Goal: Task Accomplishment & Management: Complete application form

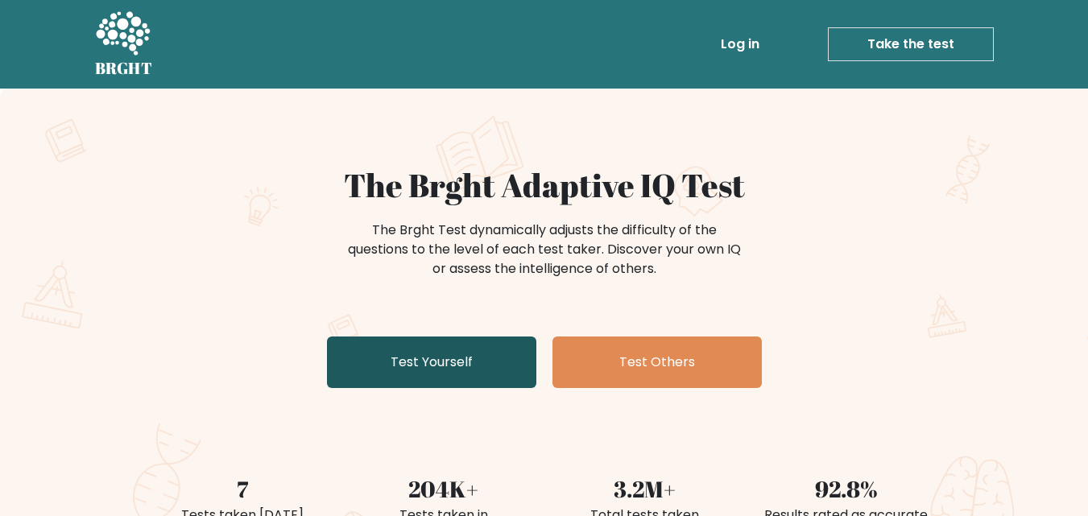
click at [451, 377] on link "Test Yourself" at bounding box center [431, 363] width 209 height 52
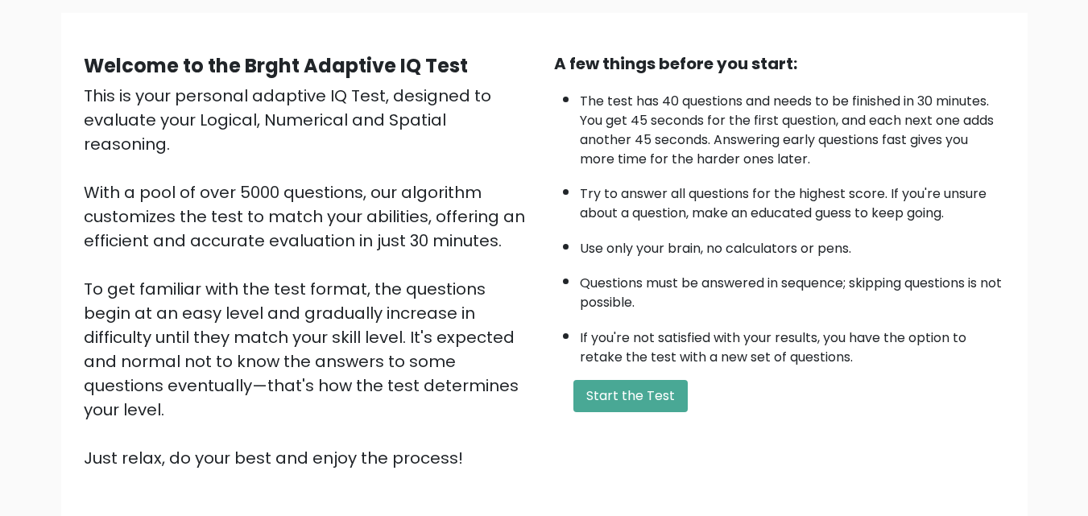
scroll to position [114, 0]
click at [667, 395] on button "Start the Test" at bounding box center [630, 397] width 114 height 32
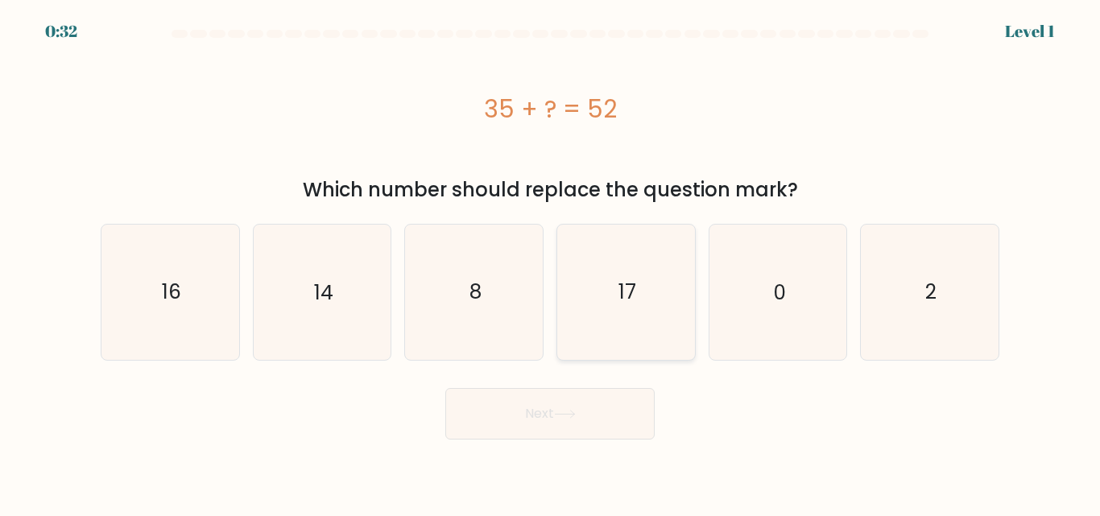
click at [621, 286] on text "17" at bounding box center [627, 292] width 18 height 28
click at [551, 263] on input "d. 17" at bounding box center [550, 260] width 1 height 4
radio input "true"
click at [535, 424] on button "Next" at bounding box center [549, 414] width 209 height 52
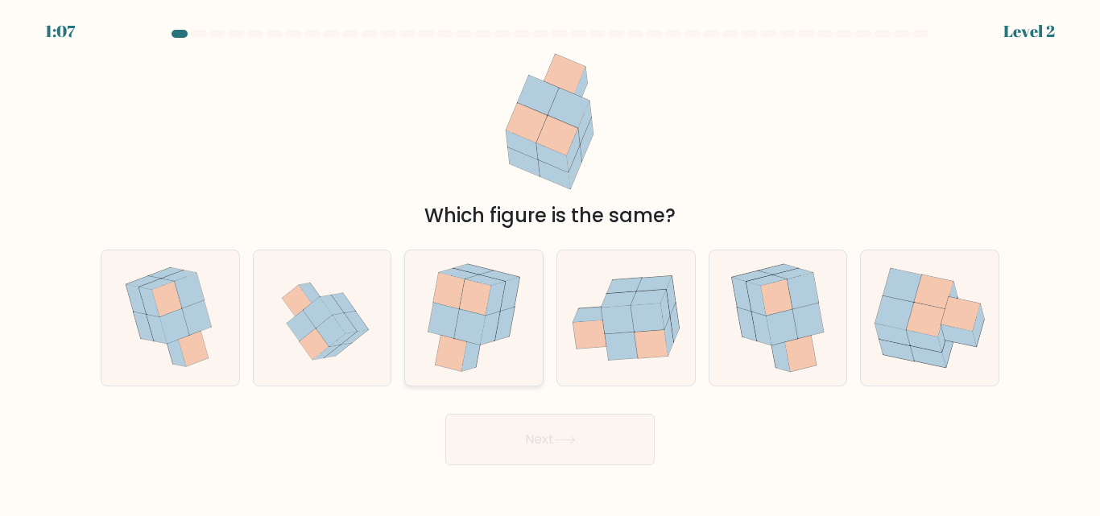
click at [478, 358] on icon at bounding box center [470, 355] width 19 height 34
click at [550, 263] on input "c." at bounding box center [550, 260] width 1 height 4
radio input "true"
click at [529, 437] on button "Next" at bounding box center [549, 440] width 209 height 52
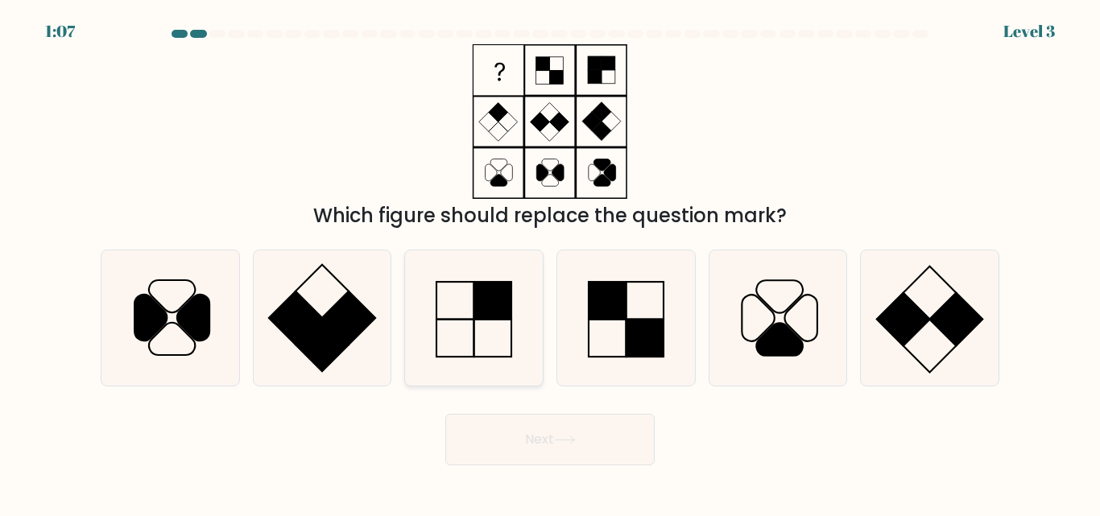
click at [505, 325] on icon at bounding box center [474, 317] width 134 height 134
click at [550, 263] on input "c." at bounding box center [550, 260] width 1 height 4
radio input "true"
click at [543, 457] on button "Next" at bounding box center [549, 440] width 209 height 52
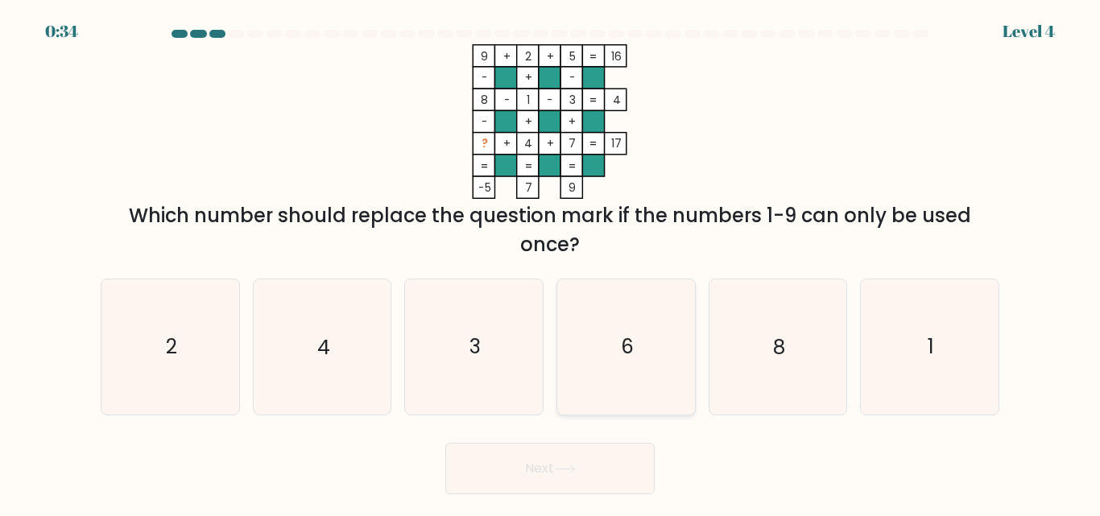
click at [662, 329] on icon "6" at bounding box center [626, 346] width 134 height 134
click at [551, 263] on input "d. 6" at bounding box center [550, 260] width 1 height 4
radio input "true"
click at [557, 486] on button "Next" at bounding box center [549, 469] width 209 height 52
click at [597, 469] on button "Next" at bounding box center [549, 469] width 209 height 52
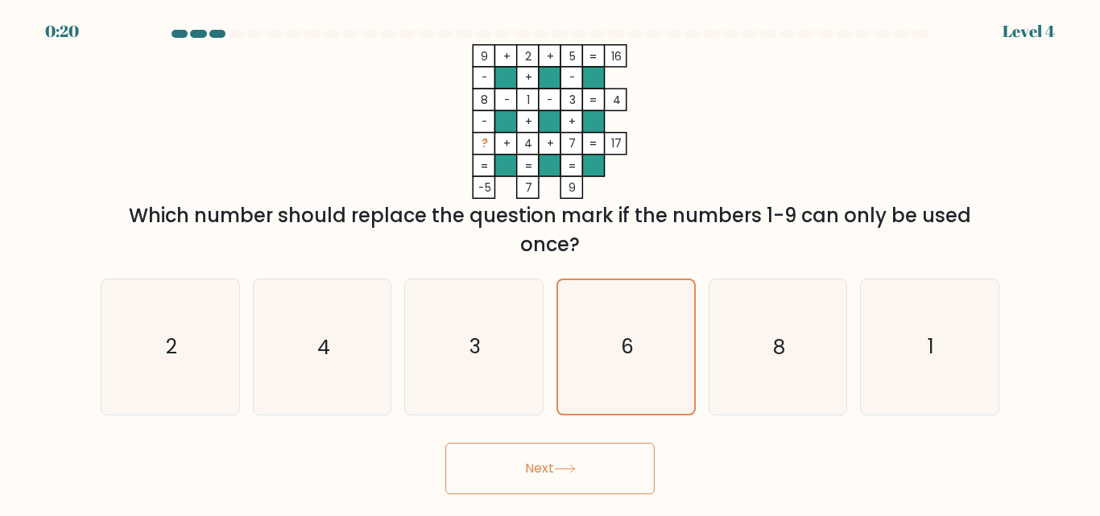
click at [597, 469] on button "Next" at bounding box center [549, 469] width 209 height 52
click at [631, 358] on text "6" at bounding box center [627, 347] width 13 height 28
click at [551, 263] on input "d. 6" at bounding box center [550, 260] width 1 height 4
click at [542, 472] on button "Next" at bounding box center [549, 469] width 209 height 52
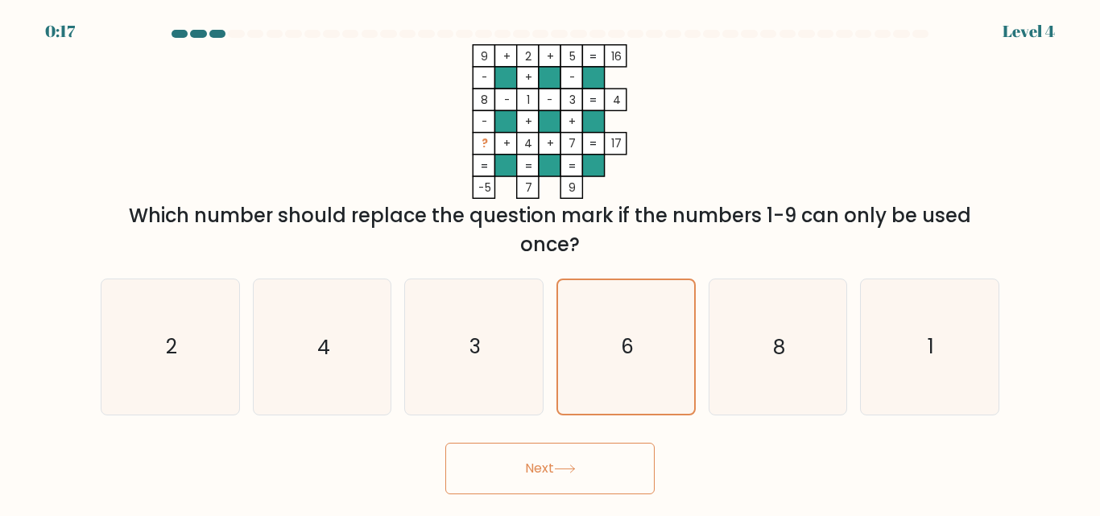
click at [542, 472] on button "Next" at bounding box center [549, 469] width 209 height 52
click at [685, 346] on icon "6" at bounding box center [626, 346] width 133 height 133
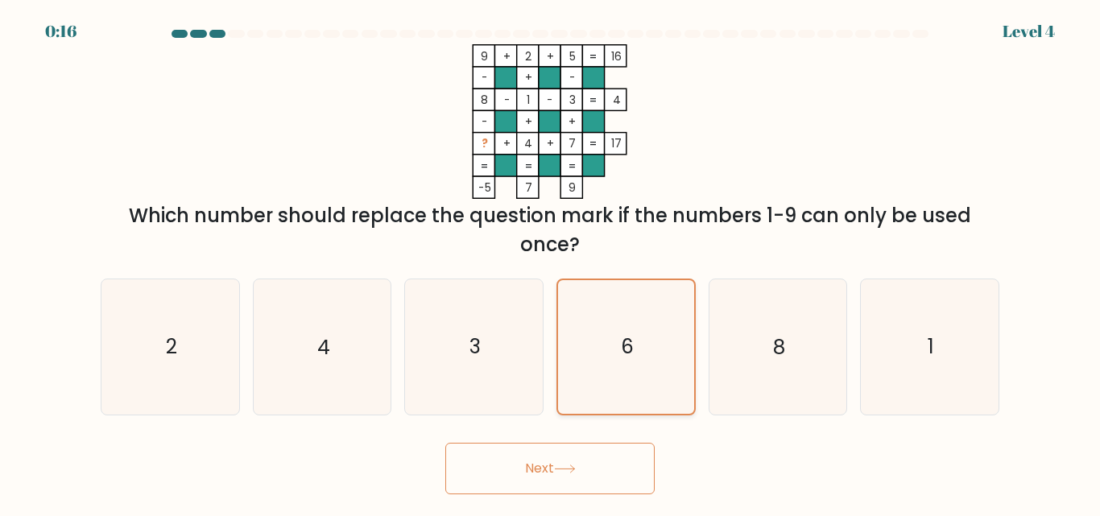
click at [551, 263] on input "d. 6" at bounding box center [550, 260] width 1 height 4
click at [568, 463] on button "Next" at bounding box center [549, 469] width 209 height 52
drag, startPoint x: 568, startPoint y: 463, endPoint x: 501, endPoint y: 364, distance: 119.5
click at [501, 364] on form at bounding box center [550, 262] width 1100 height 465
click at [501, 364] on icon "3" at bounding box center [474, 346] width 134 height 134
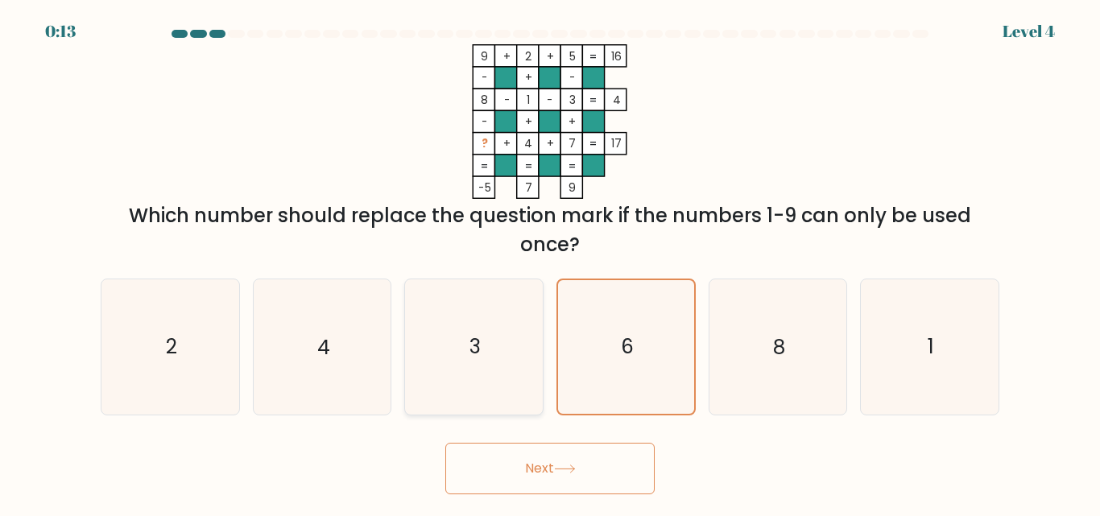
click at [550, 263] on input "c. 3" at bounding box center [550, 260] width 1 height 4
radio input "true"
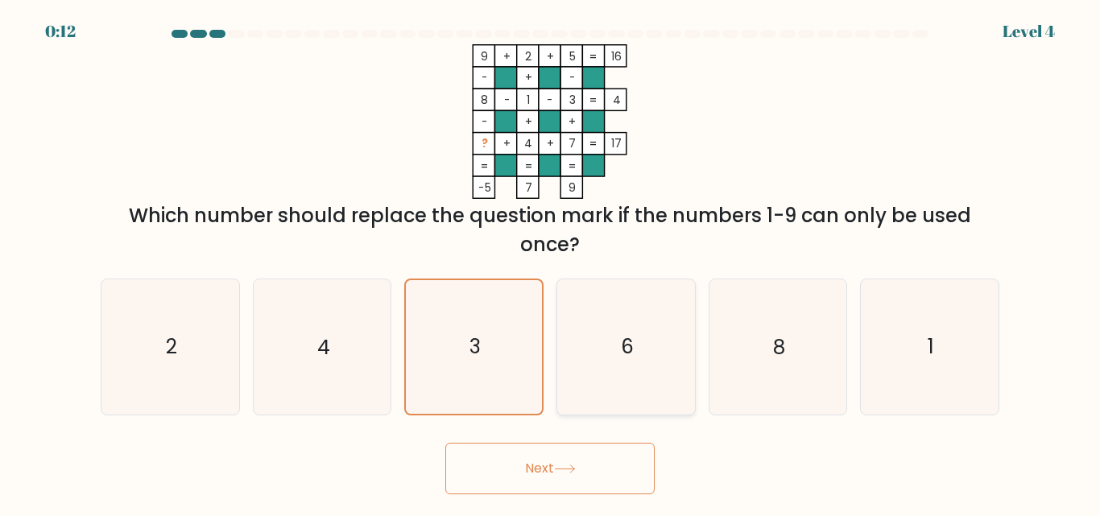
click at [607, 360] on icon "6" at bounding box center [626, 346] width 134 height 134
click at [551, 263] on input "d. 6" at bounding box center [550, 260] width 1 height 4
radio input "true"
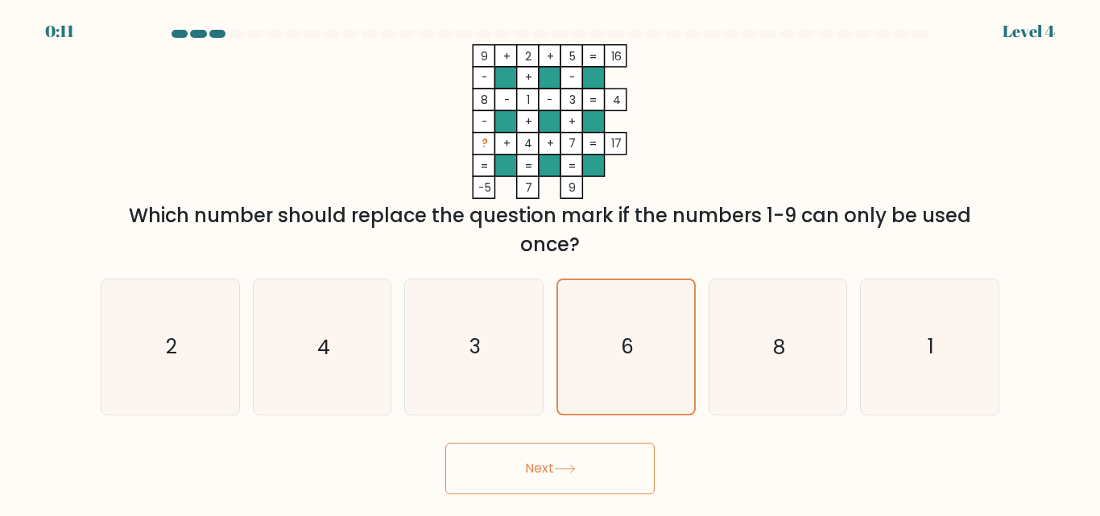
click at [566, 470] on icon at bounding box center [565, 469] width 22 height 9
drag, startPoint x: 1099, startPoint y: 195, endPoint x: 1099, endPoint y: 88, distance: 107.1
click at [1099, 88] on form at bounding box center [550, 262] width 1100 height 465
click at [615, 165] on icon "9 + 2 + 5 16 - + - 8 - 1 - 3 4 - + + ? + 4 + 7 = 17 = = = = -5 7 9 =" at bounding box center [549, 121] width 483 height 155
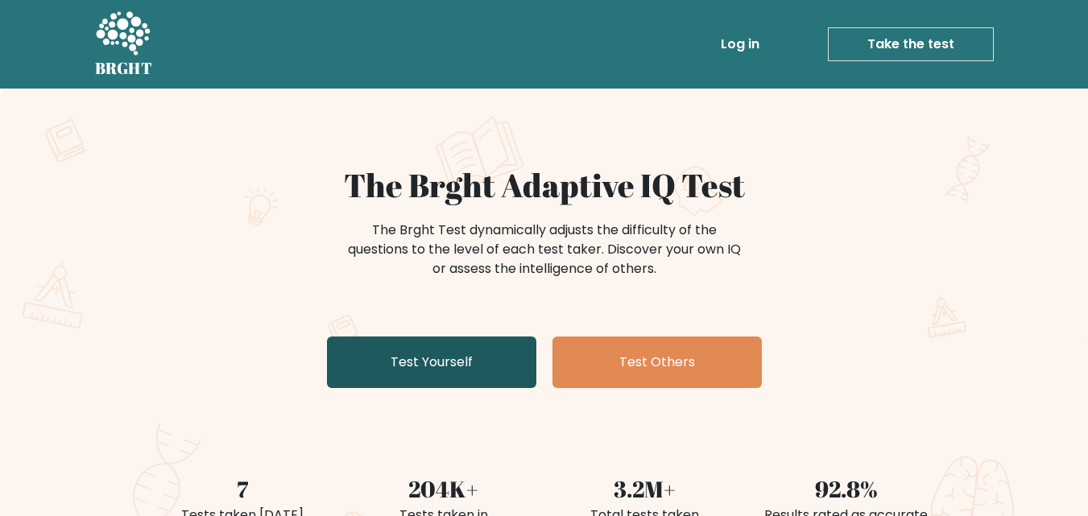
click at [441, 366] on link "Test Yourself" at bounding box center [431, 363] width 209 height 52
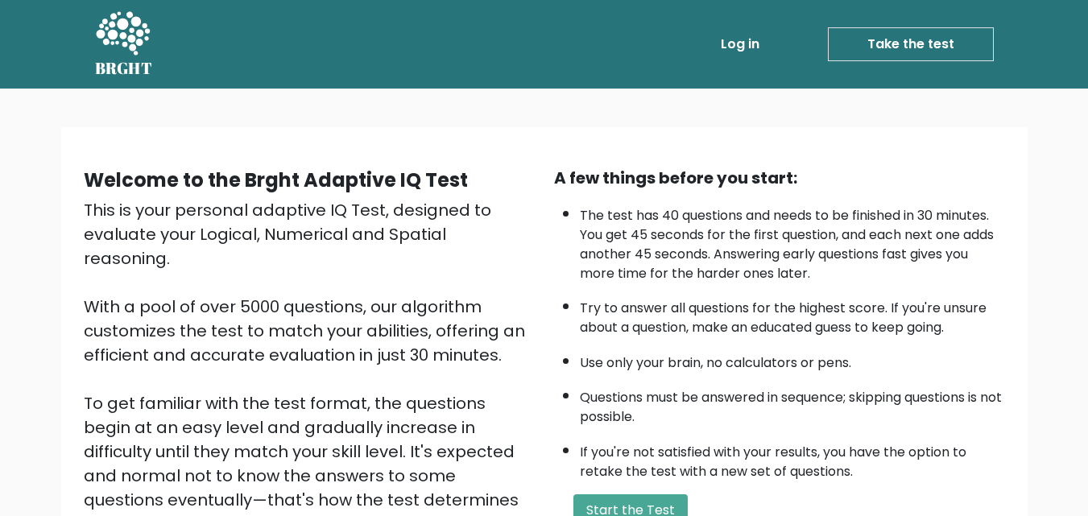
click at [884, 61] on ul "Log in Take the test Take the test" at bounding box center [822, 44] width 341 height 47
click at [884, 46] on link "Take the test" at bounding box center [911, 44] width 166 height 34
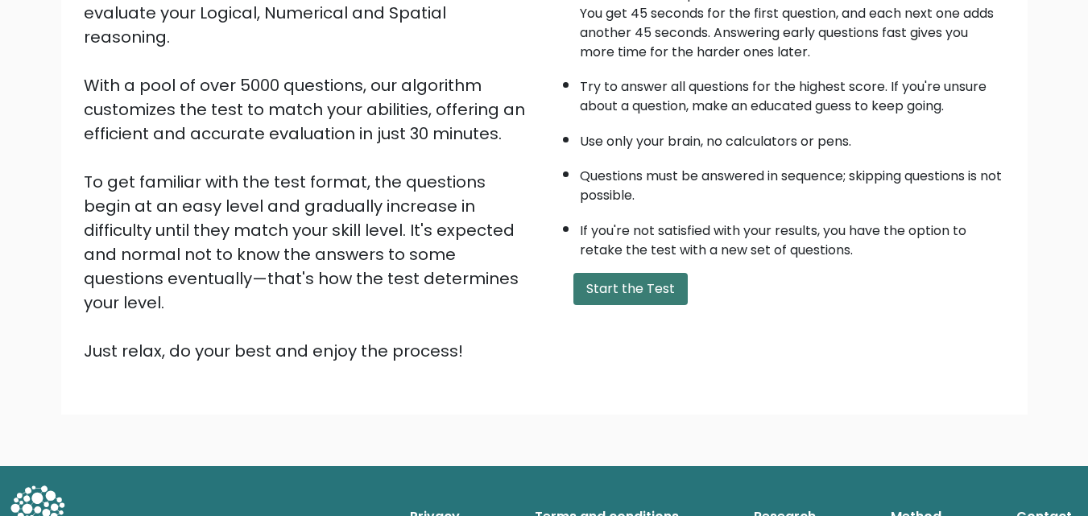
click at [636, 293] on button "Start the Test" at bounding box center [630, 289] width 114 height 32
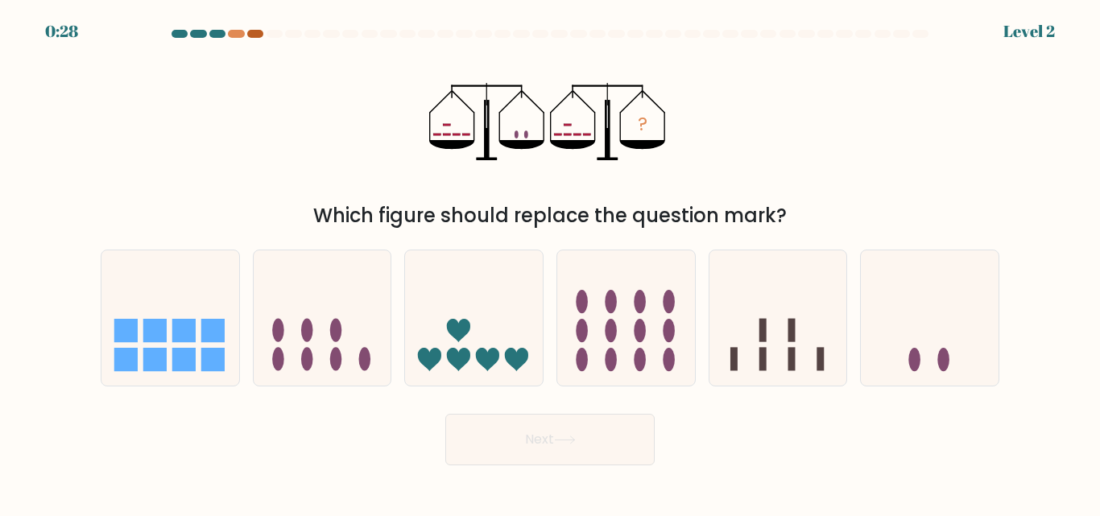
click at [256, 37] on div at bounding box center [255, 34] width 16 height 8
click at [226, 35] on at bounding box center [550, 34] width 760 height 8
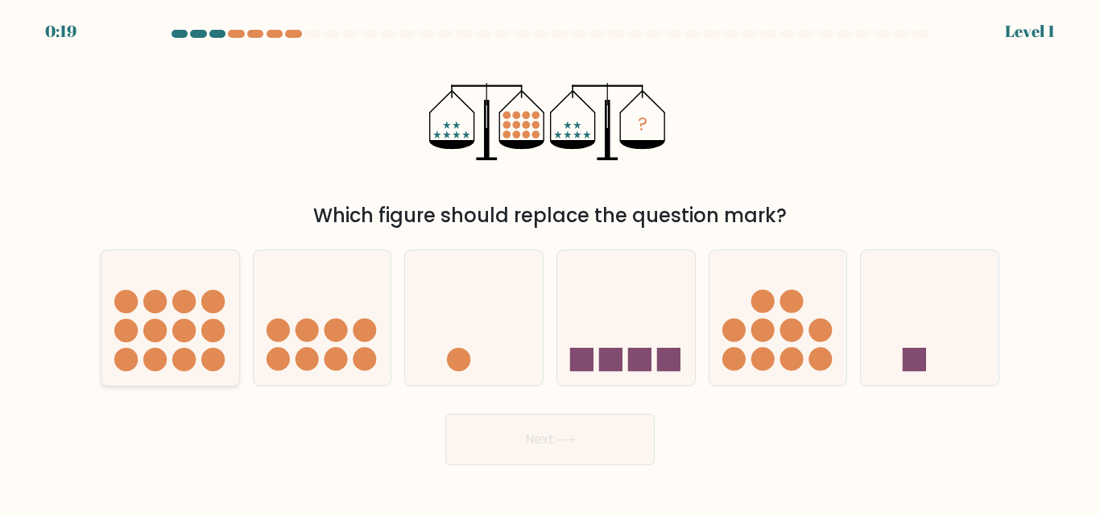
click at [188, 342] on icon at bounding box center [170, 318] width 138 height 114
click at [550, 263] on input "a." at bounding box center [550, 260] width 1 height 4
radio input "true"
click at [145, 343] on icon at bounding box center [170, 318] width 136 height 113
click at [550, 263] on input "a." at bounding box center [550, 260] width 1 height 4
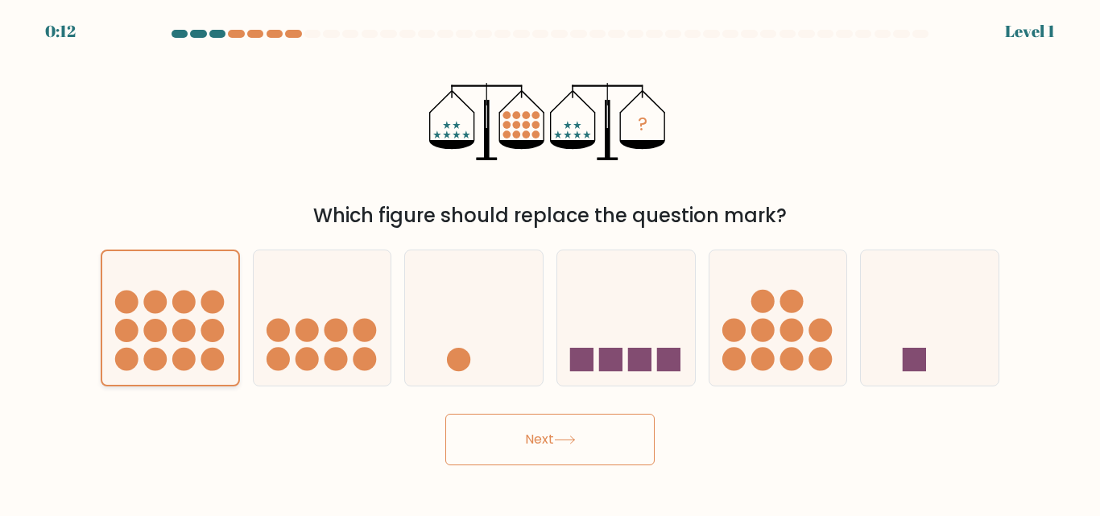
click at [145, 343] on icon at bounding box center [170, 318] width 136 height 113
click at [550, 263] on input "a." at bounding box center [550, 260] width 1 height 4
click at [145, 343] on icon at bounding box center [170, 318] width 136 height 113
click at [550, 263] on input "a." at bounding box center [550, 260] width 1 height 4
click at [145, 343] on icon at bounding box center [170, 318] width 136 height 113
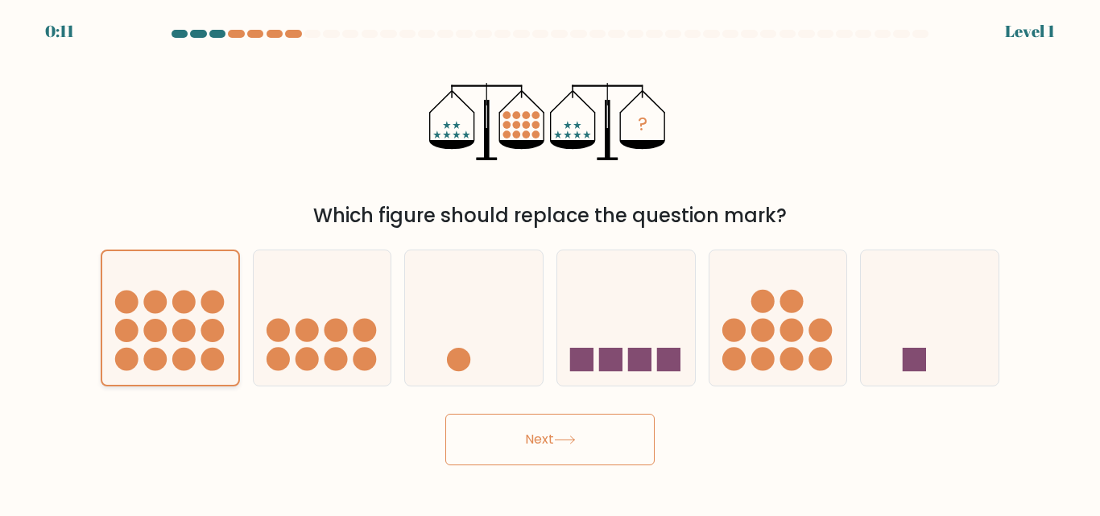
click at [550, 263] on input "a." at bounding box center [550, 260] width 1 height 4
click at [145, 343] on icon at bounding box center [170, 318] width 136 height 113
click at [550, 263] on input "a." at bounding box center [550, 260] width 1 height 4
click at [145, 343] on icon at bounding box center [170, 318] width 136 height 113
click at [550, 263] on input "a." at bounding box center [550, 260] width 1 height 4
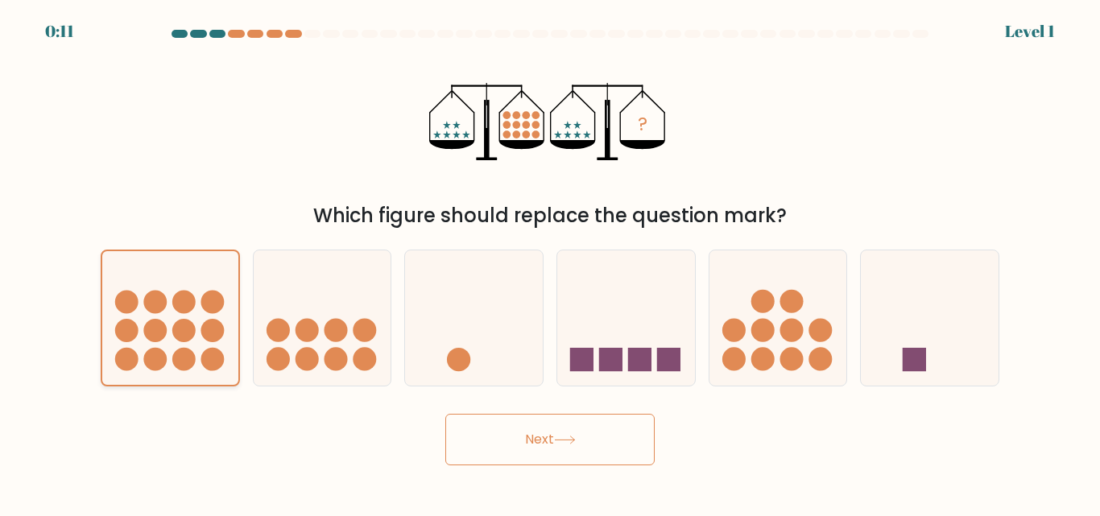
click at [145, 343] on icon at bounding box center [170, 318] width 136 height 113
click at [550, 263] on input "a." at bounding box center [550, 260] width 1 height 4
click at [145, 343] on icon at bounding box center [170, 318] width 136 height 113
click at [550, 263] on input "a." at bounding box center [550, 260] width 1 height 4
click at [145, 343] on icon at bounding box center [170, 318] width 136 height 113
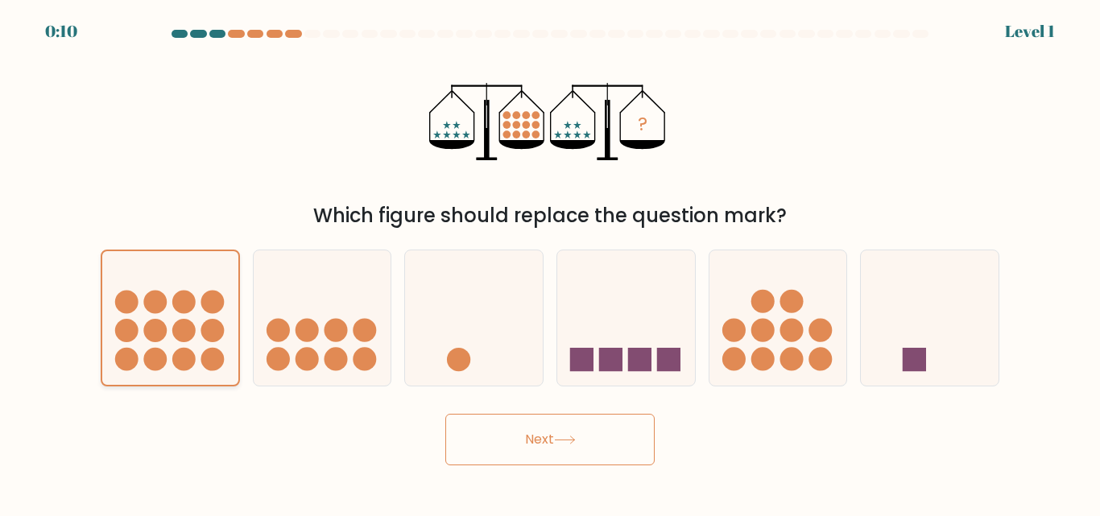
click at [550, 263] on input "a." at bounding box center [550, 260] width 1 height 4
click at [145, 343] on icon at bounding box center [170, 318] width 136 height 113
click at [550, 263] on input "a." at bounding box center [550, 260] width 1 height 4
click at [145, 343] on icon at bounding box center [170, 318] width 136 height 113
click at [550, 263] on input "a." at bounding box center [550, 260] width 1 height 4
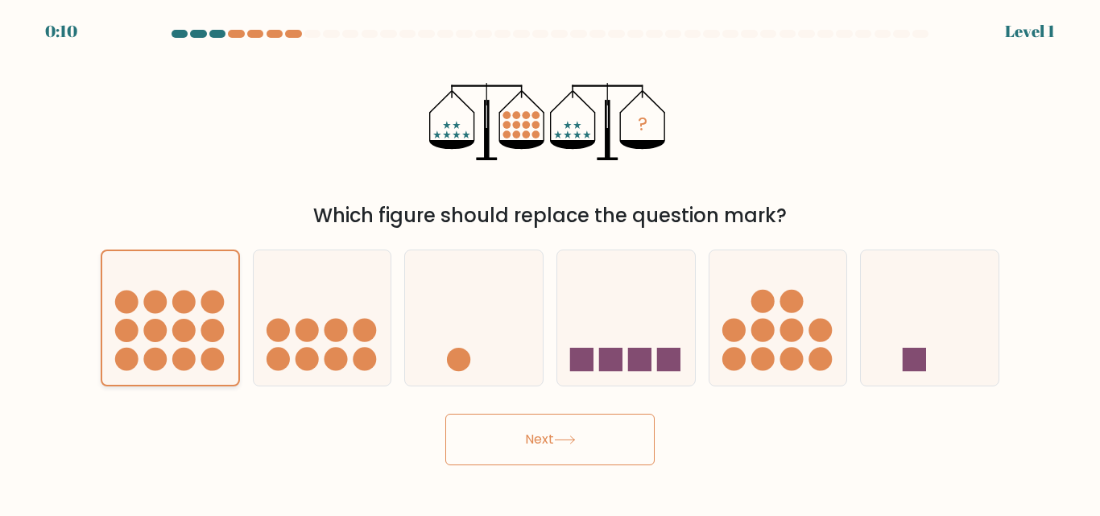
click at [145, 343] on icon at bounding box center [170, 318] width 136 height 113
click at [550, 263] on input "a." at bounding box center [550, 260] width 1 height 4
click at [145, 343] on icon at bounding box center [170, 318] width 136 height 113
click at [550, 263] on input "a." at bounding box center [550, 260] width 1 height 4
click at [145, 343] on icon at bounding box center [170, 318] width 136 height 113
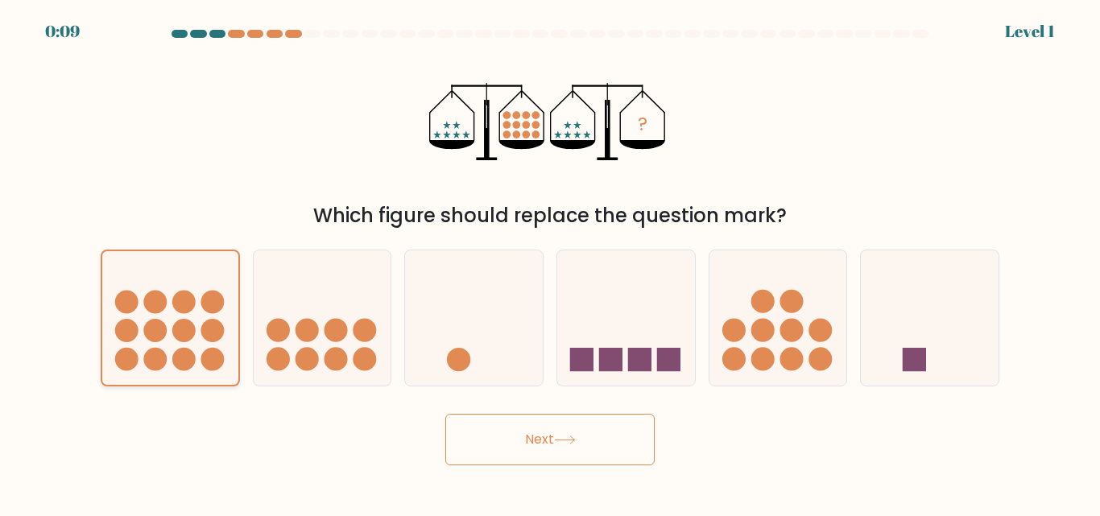
click at [550, 263] on input "a." at bounding box center [550, 260] width 1 height 4
click at [145, 343] on icon at bounding box center [170, 318] width 136 height 113
click at [550, 263] on input "a." at bounding box center [550, 260] width 1 height 4
click at [145, 343] on icon at bounding box center [170, 318] width 136 height 113
click at [550, 263] on input "a." at bounding box center [550, 260] width 1 height 4
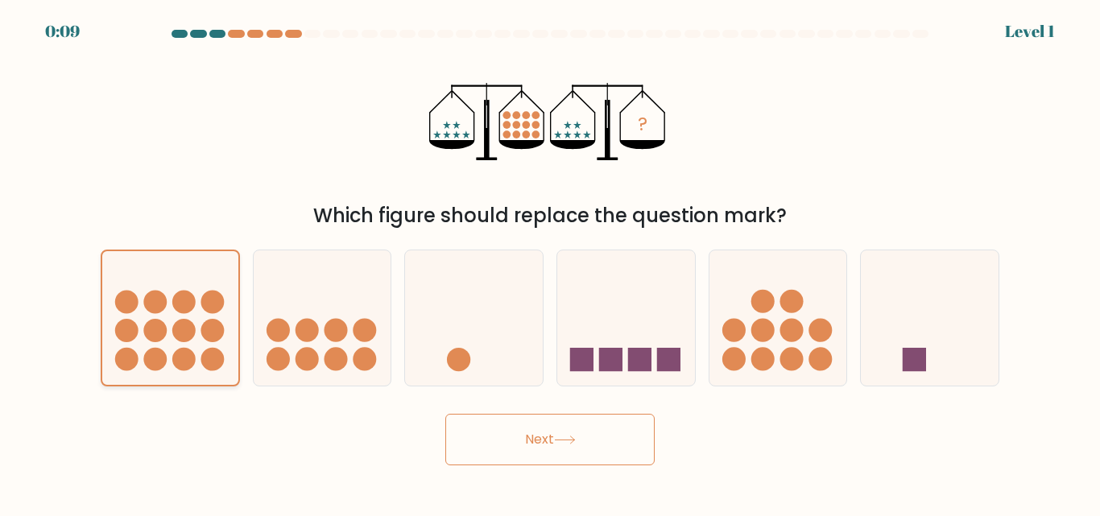
click at [145, 343] on icon at bounding box center [170, 318] width 136 height 113
click at [550, 263] on input "a." at bounding box center [550, 260] width 1 height 4
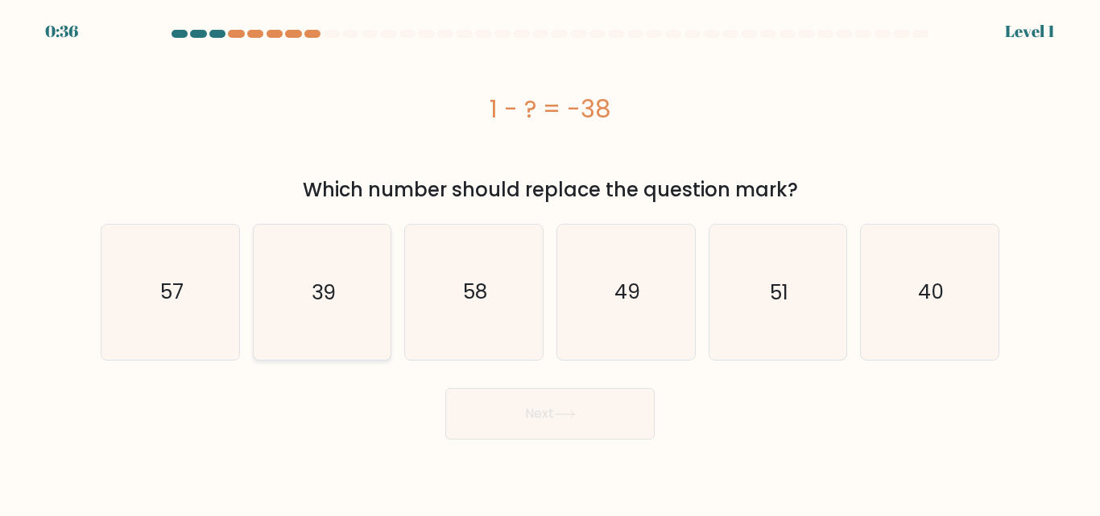
click at [335, 296] on text "39" at bounding box center [324, 292] width 24 height 28
click at [550, 263] on input "b. 39" at bounding box center [550, 260] width 1 height 4
radio input "true"
click at [517, 417] on button "Next" at bounding box center [549, 414] width 209 height 52
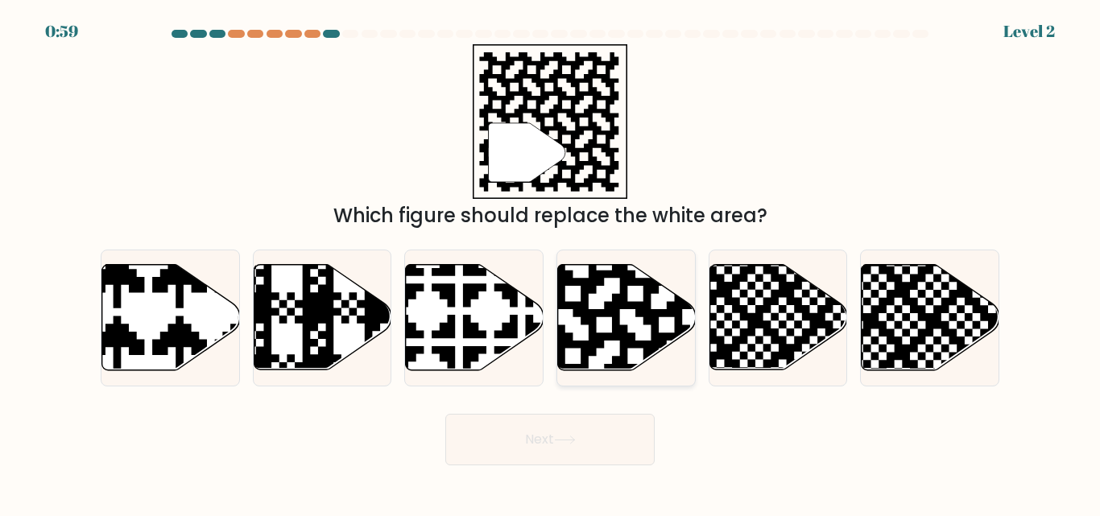
click at [636, 338] on icon at bounding box center [627, 317] width 138 height 105
click at [551, 263] on input "d." at bounding box center [550, 260] width 1 height 4
radio input "true"
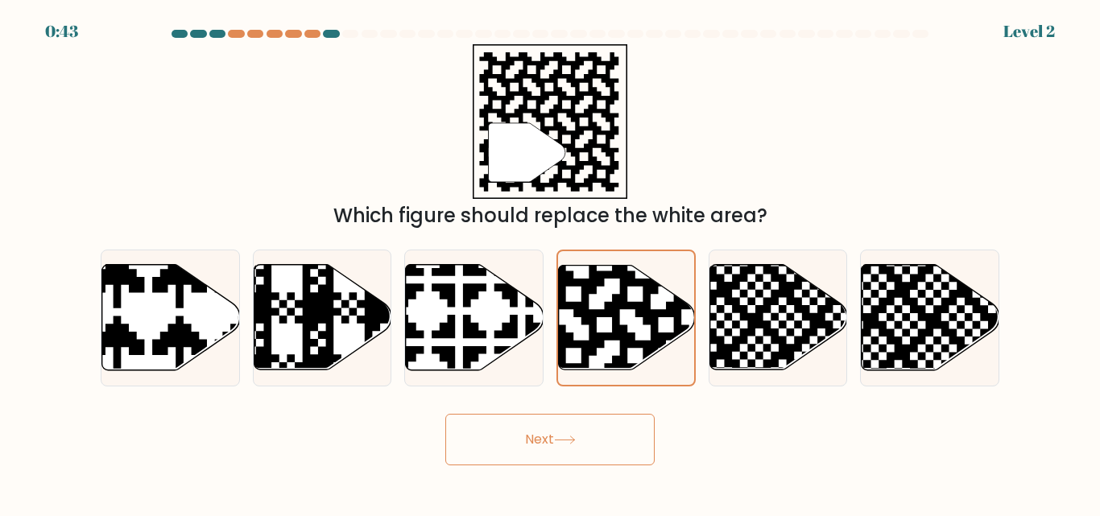
click at [559, 436] on icon at bounding box center [565, 440] width 22 height 9
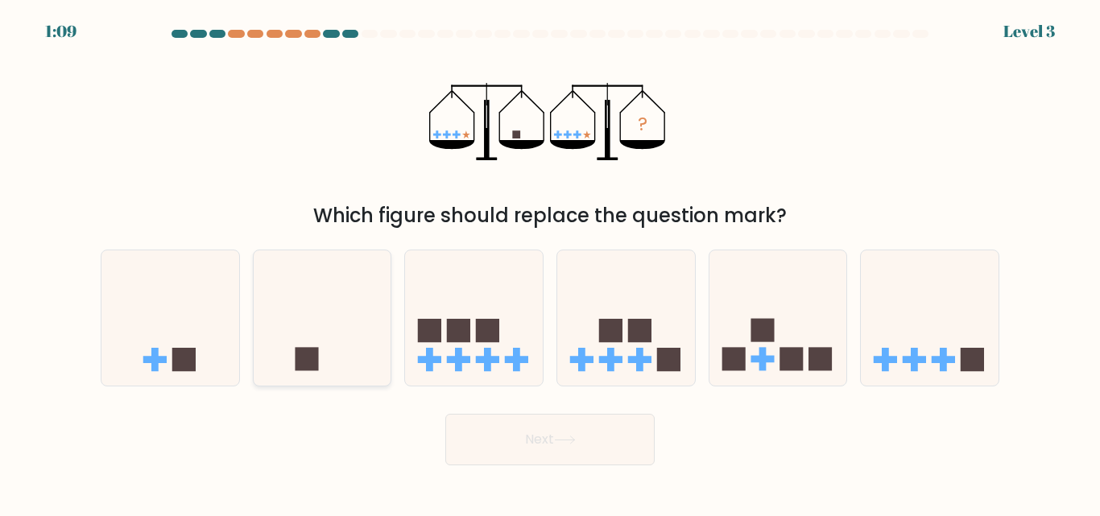
click at [312, 342] on icon at bounding box center [323, 318] width 138 height 114
click at [550, 263] on input "b." at bounding box center [550, 260] width 1 height 4
radio input "true"
click at [763, 362] on rect at bounding box center [761, 359] width 23 height 7
click at [551, 263] on input "e." at bounding box center [550, 260] width 1 height 4
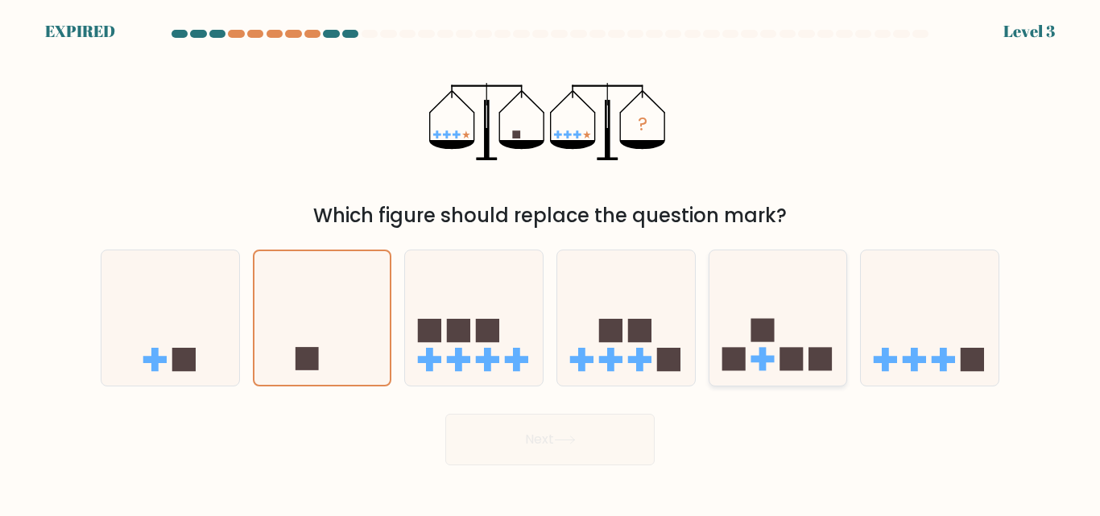
radio input "true"
